Goal: Navigation & Orientation: Find specific page/section

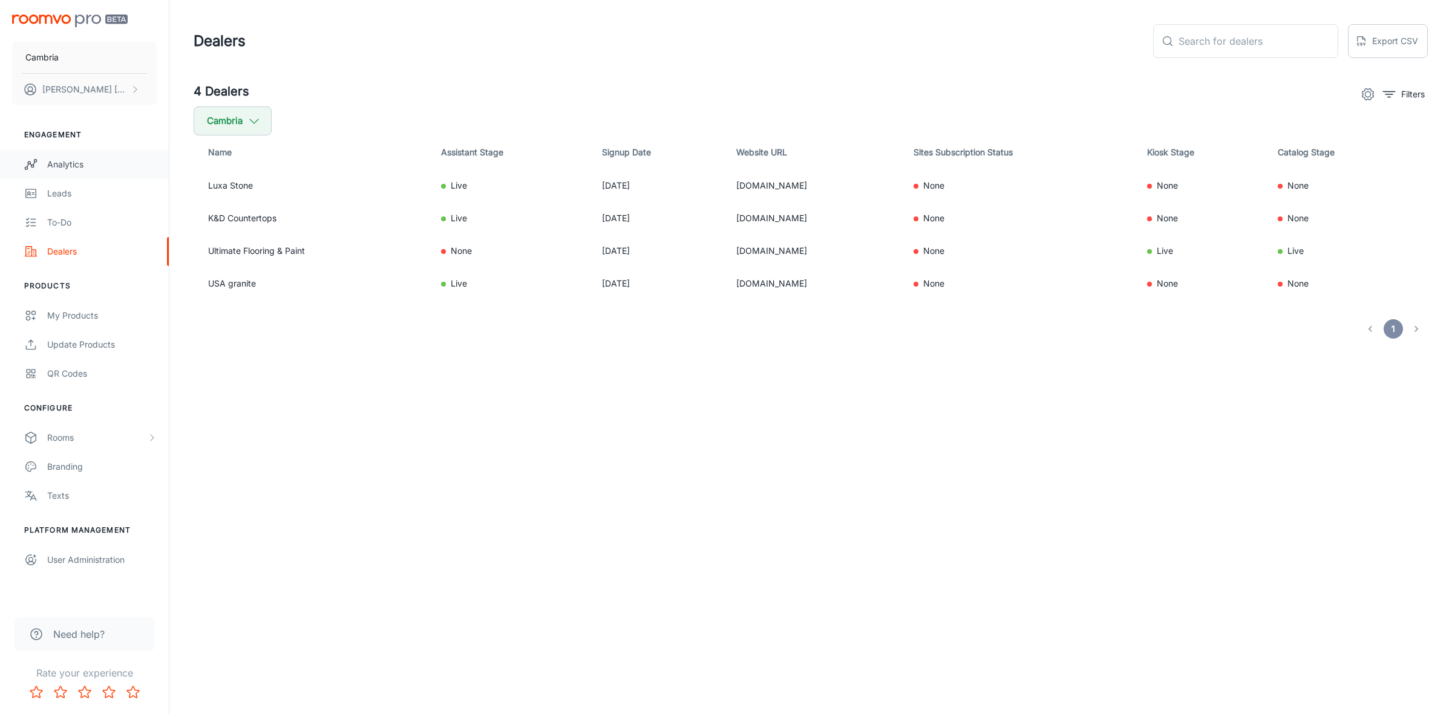
click at [73, 165] on div "Analytics" at bounding box center [101, 164] width 109 height 13
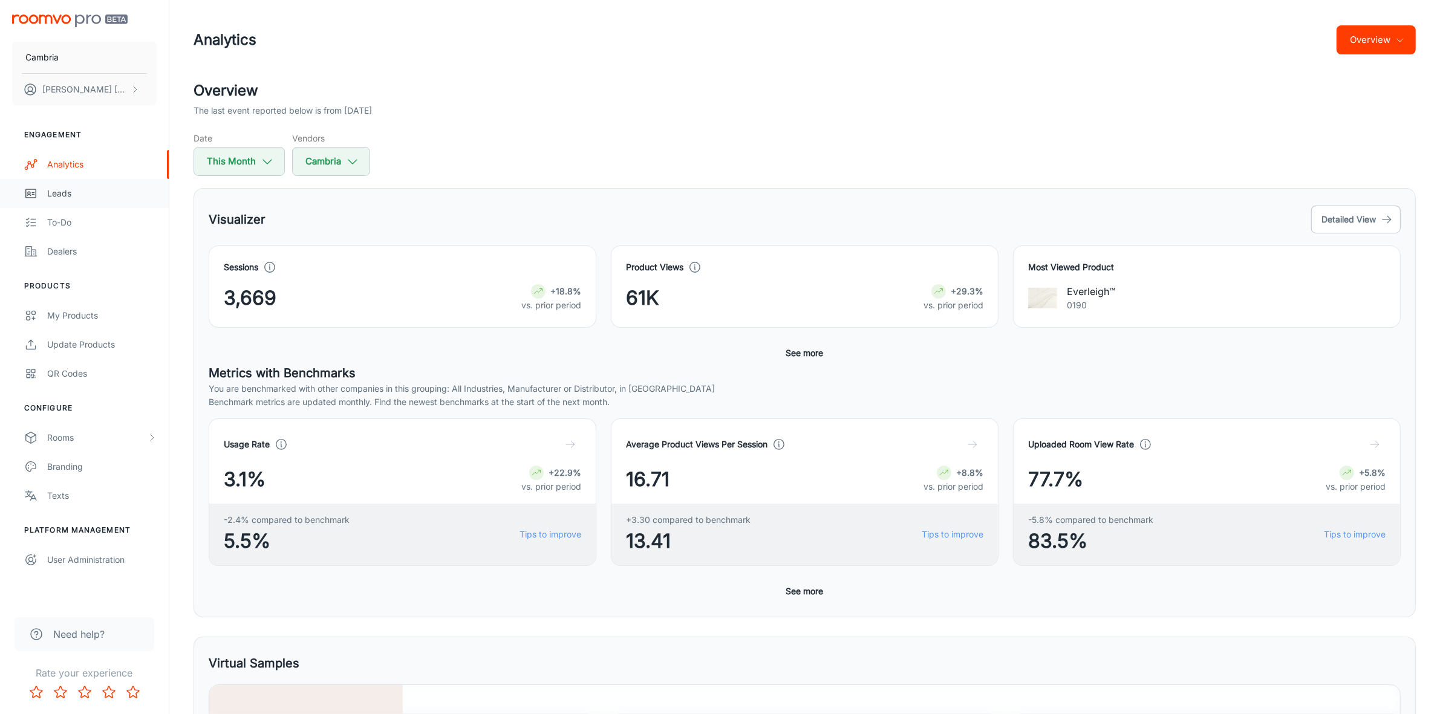
click at [64, 192] on div "Leads" at bounding box center [101, 193] width 109 height 13
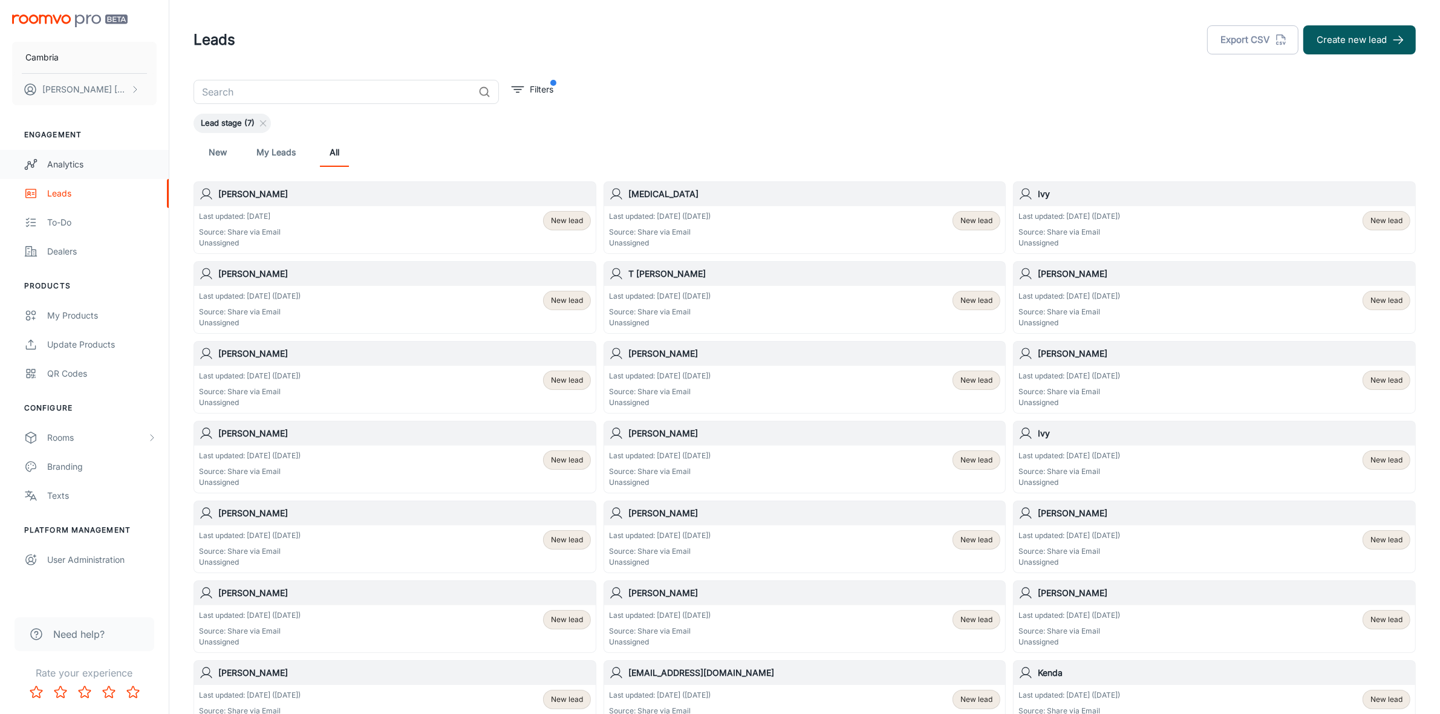
click at [83, 161] on div "Analytics" at bounding box center [101, 164] width 109 height 13
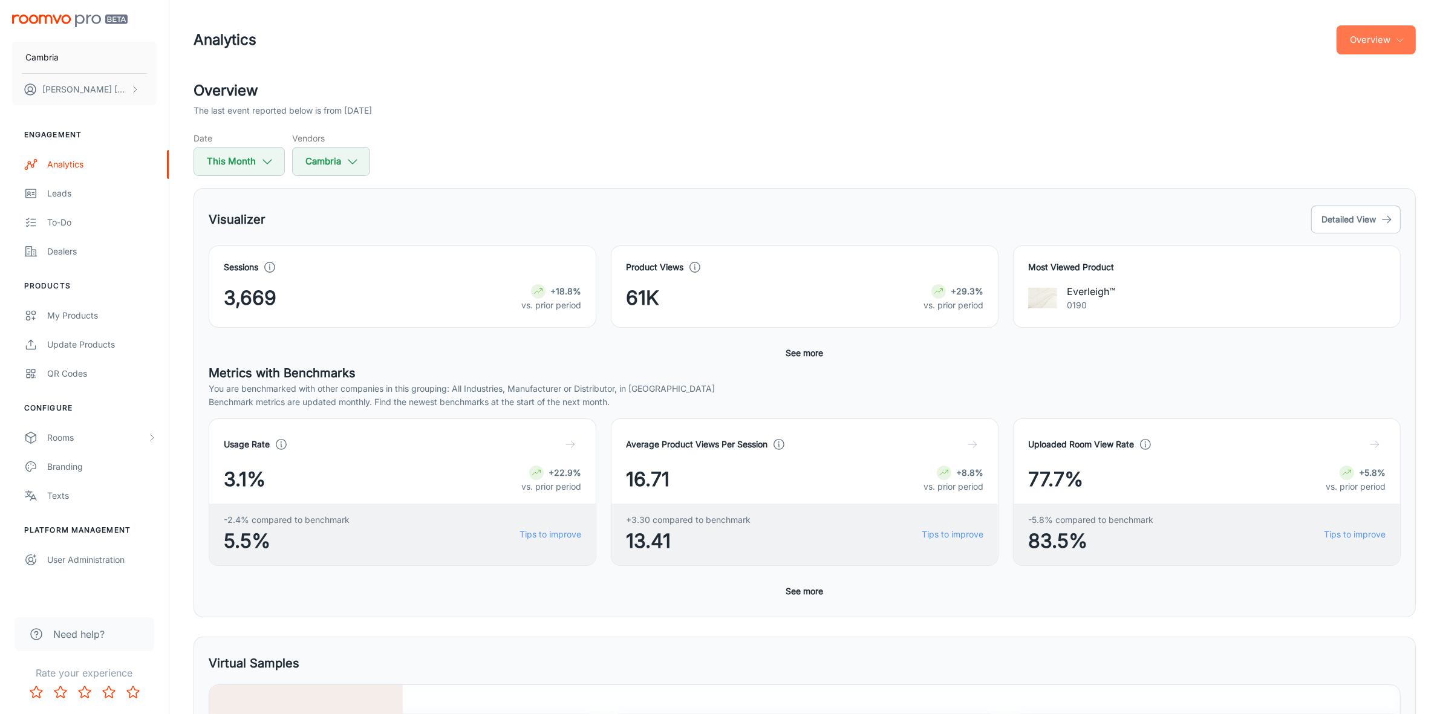
click at [1398, 47] on button "Overview" at bounding box center [1376, 39] width 79 height 29
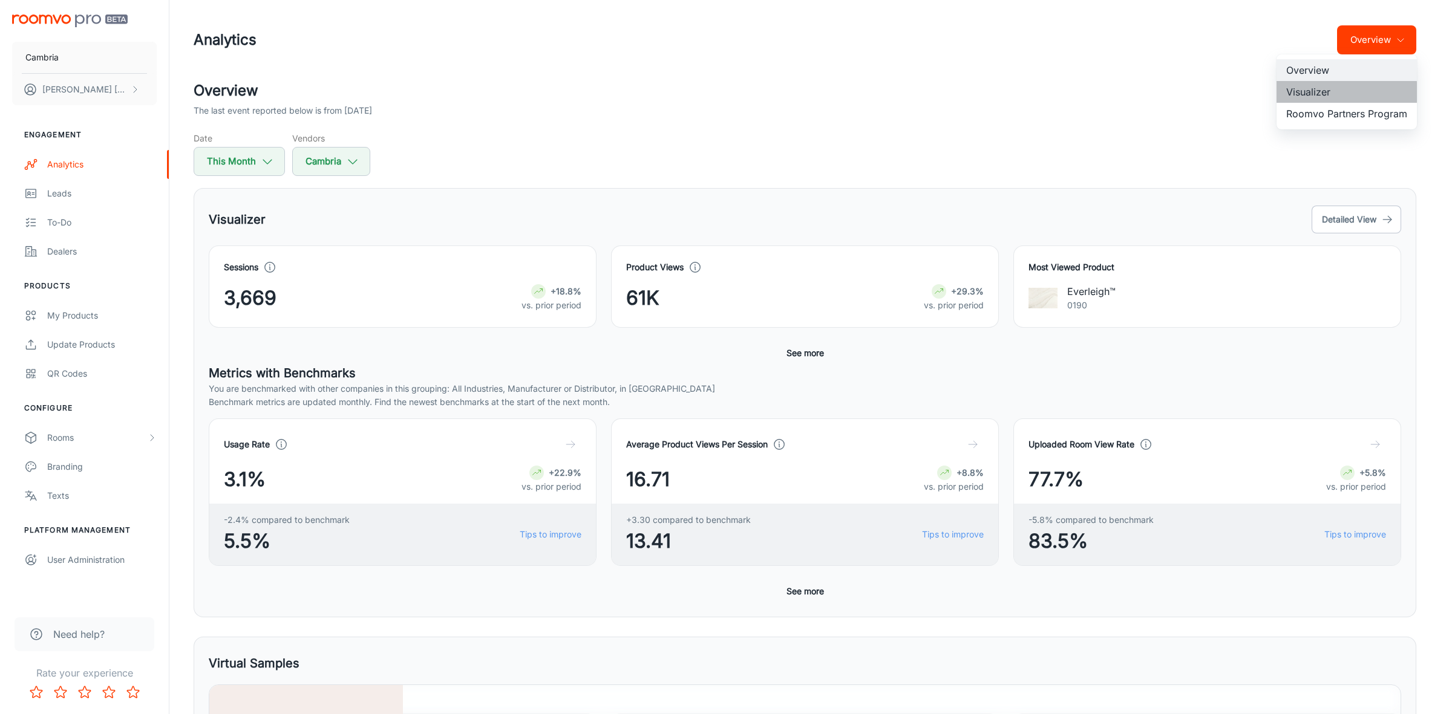
click at [1326, 93] on li "Visualizer" at bounding box center [1346, 92] width 140 height 22
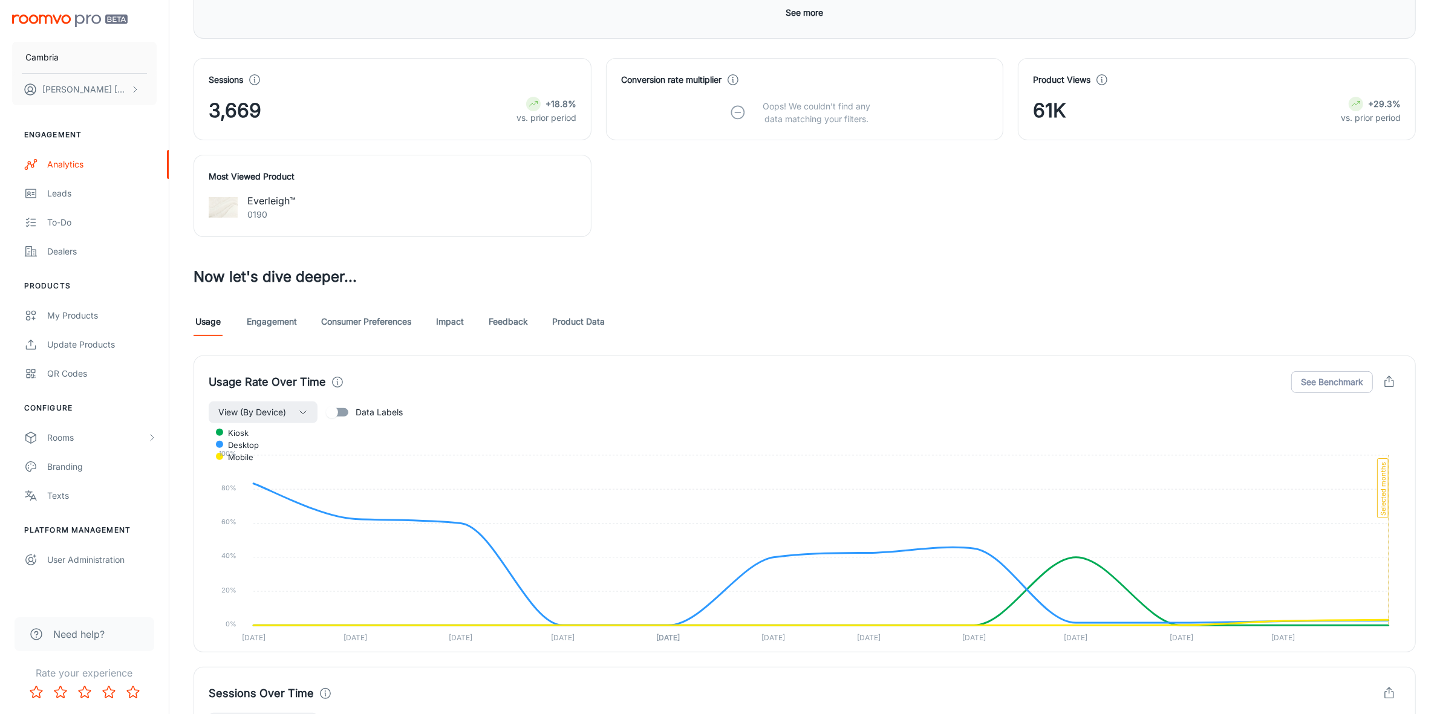
scroll to position [605, 0]
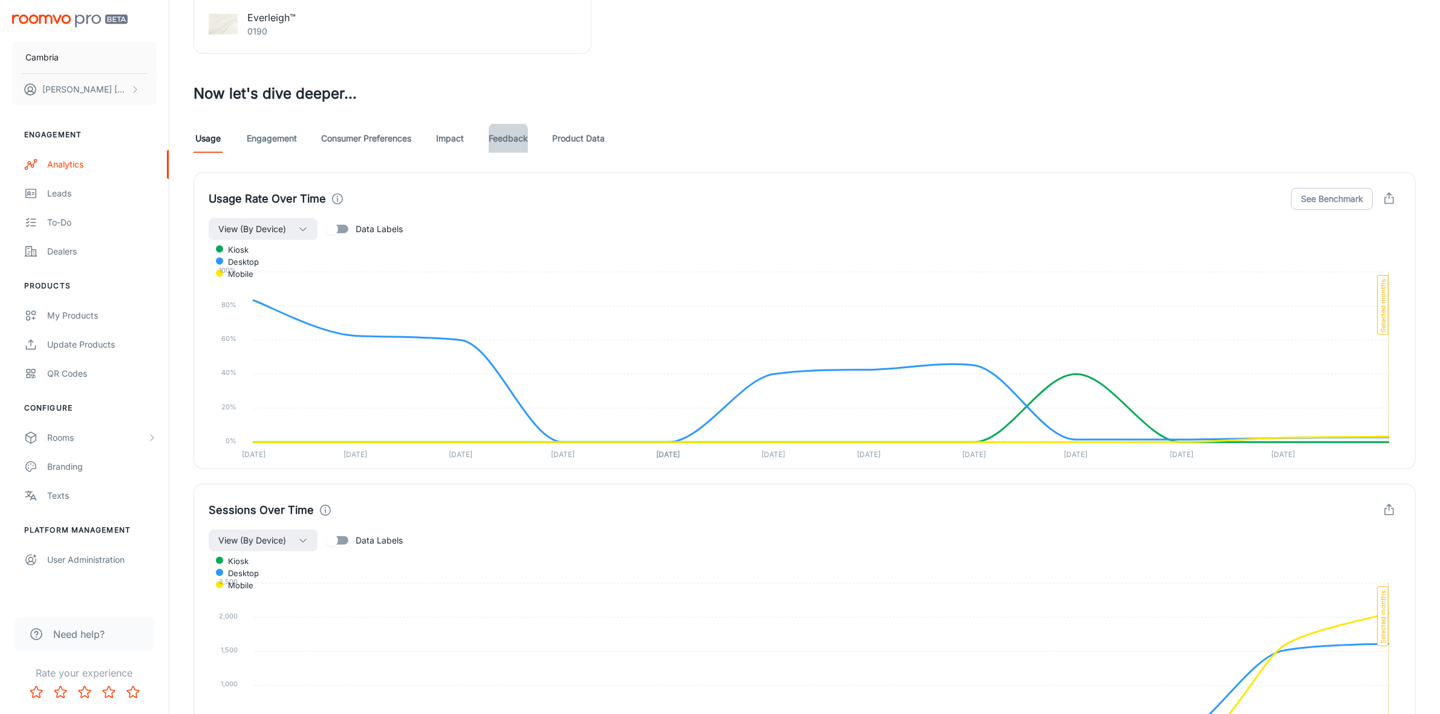
click at [503, 144] on link "Feedback" at bounding box center [508, 138] width 39 height 29
